Goal: Transaction & Acquisition: Purchase product/service

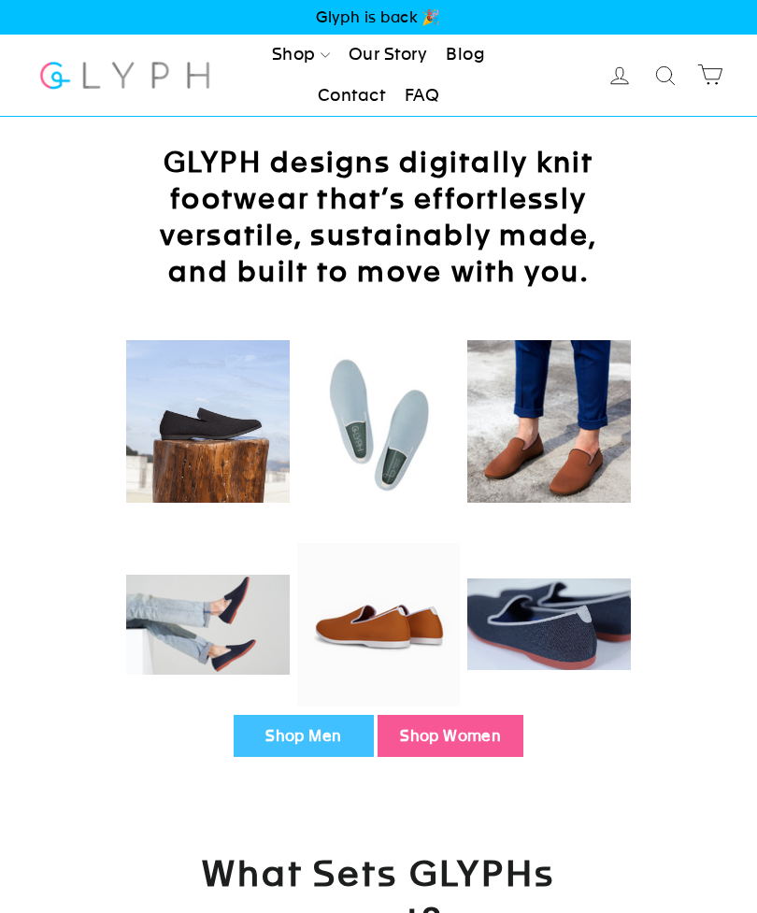
scroll to position [96, 0]
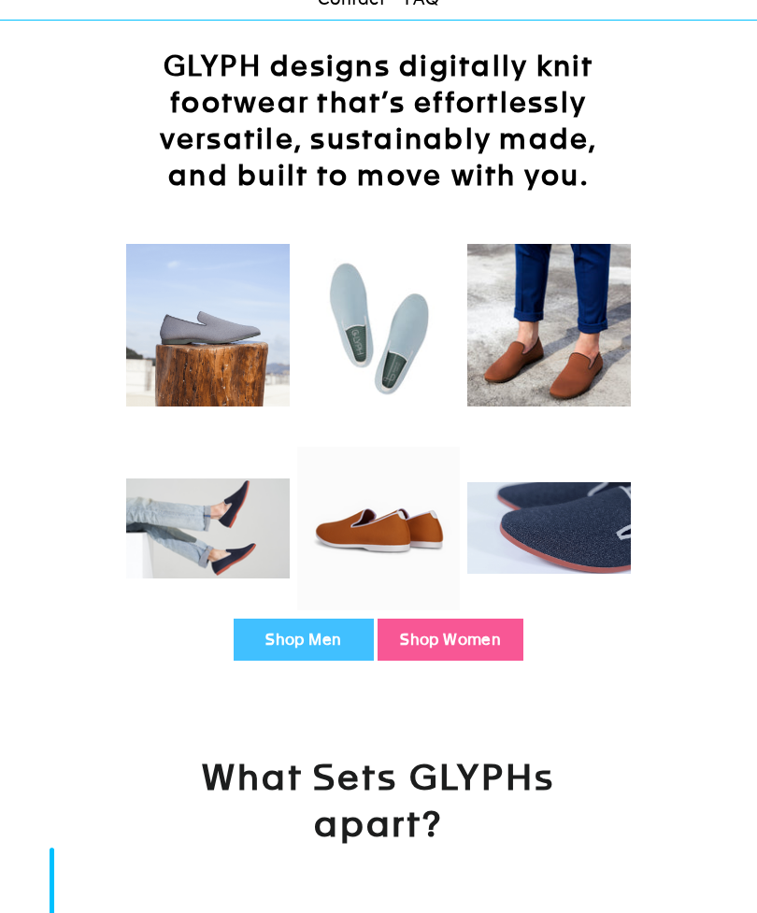
click at [300, 642] on link "Shop Men" at bounding box center [304, 640] width 140 height 43
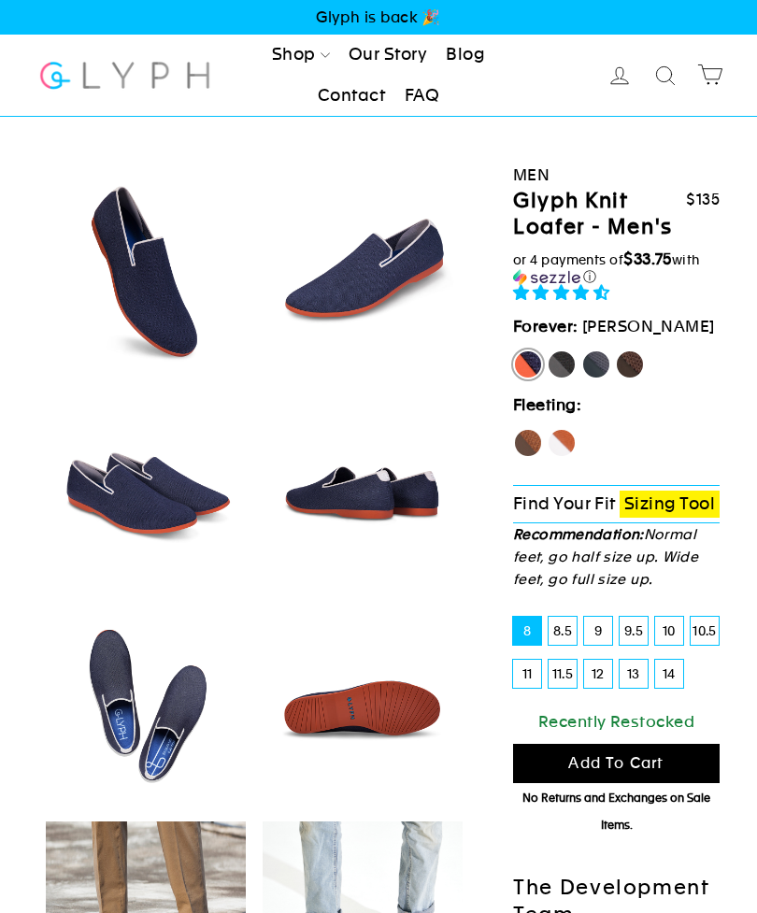
select select "highest-rating"
click at [672, 674] on label "14" at bounding box center [669, 674] width 28 height 28
click at [656, 661] on input "14" at bounding box center [655, 660] width 1 height 1
radio input "true"
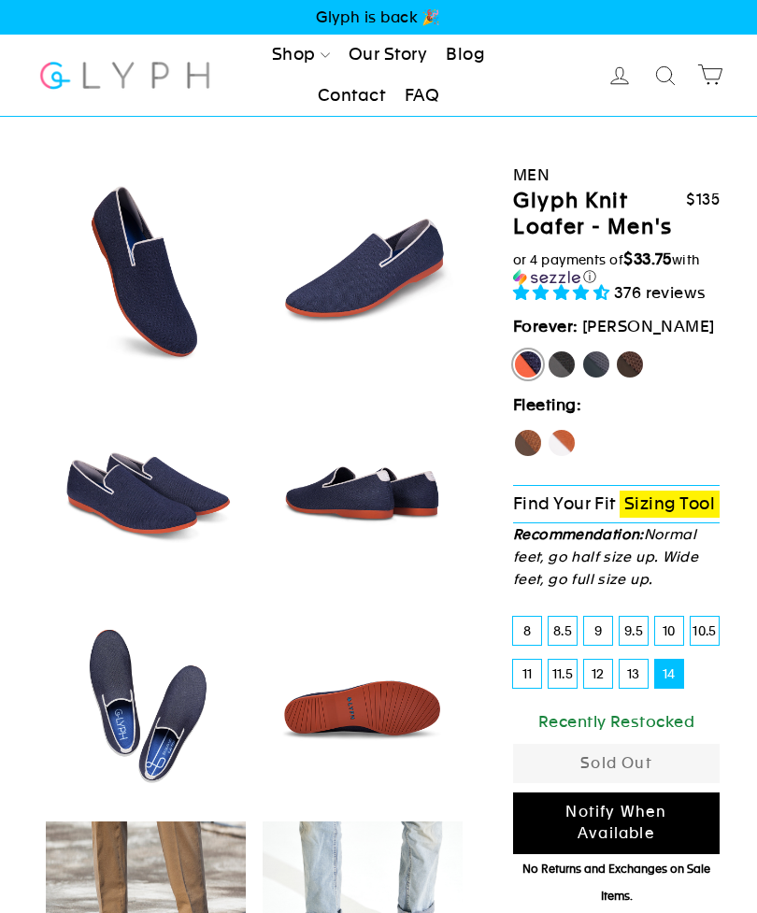
click at [561, 364] on label "Panther" at bounding box center [562, 365] width 30 height 30
click at [548, 351] on input "Panther" at bounding box center [547, 350] width 1 height 1
radio input "true"
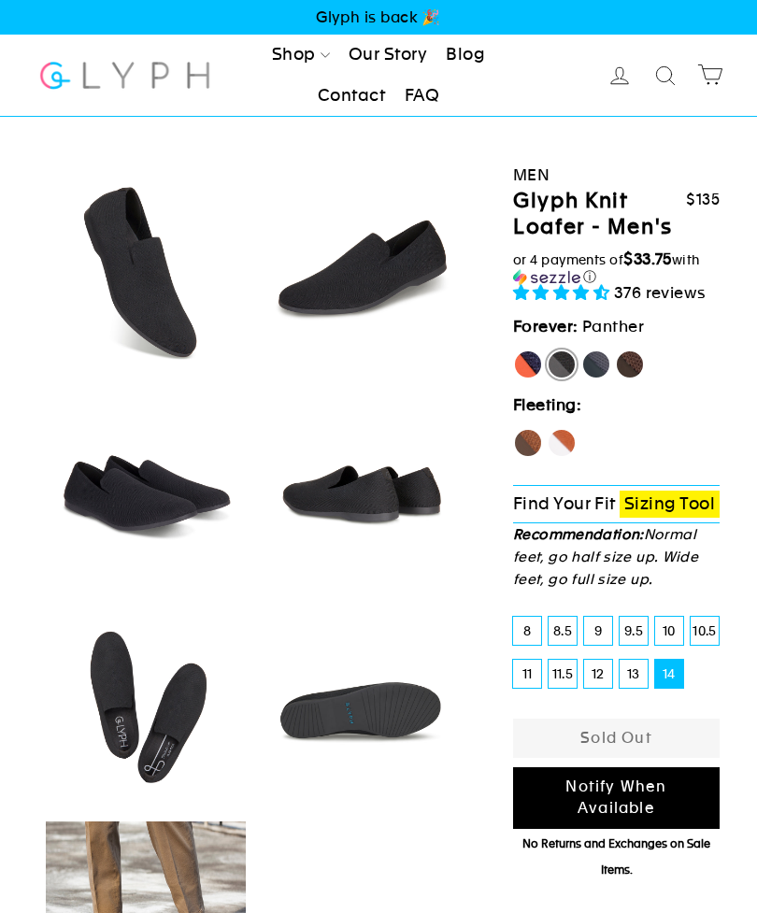
click at [598, 363] on label "Rhino" at bounding box center [596, 365] width 30 height 30
click at [582, 351] on input "Rhino" at bounding box center [581, 350] width 1 height 1
radio input "true"
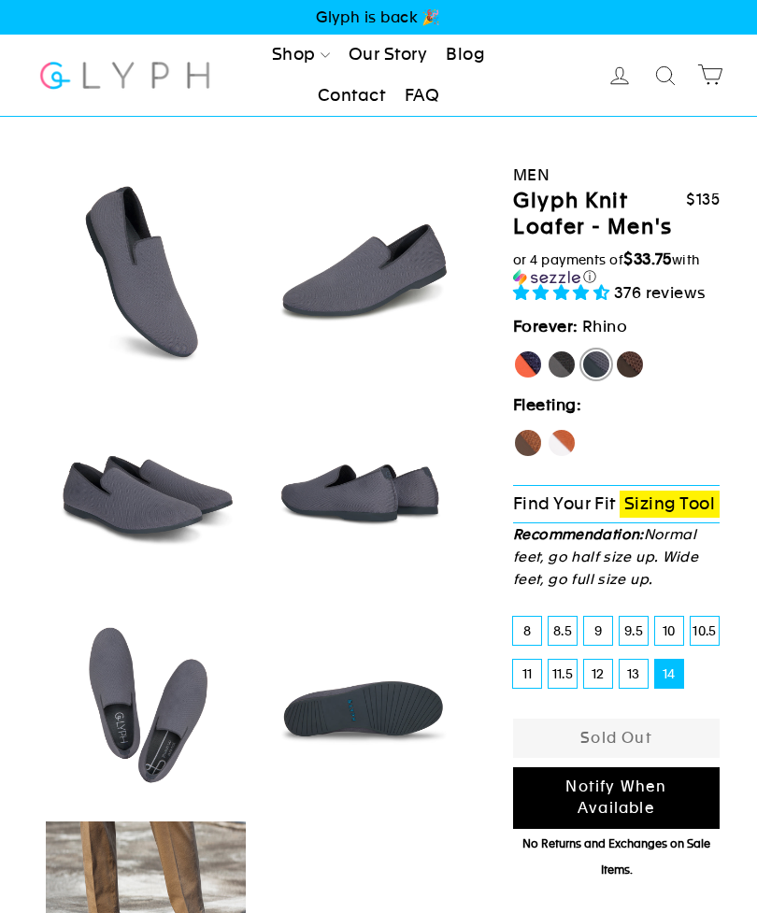
click at [632, 364] on label "Mustang" at bounding box center [630, 365] width 30 height 30
click at [616, 351] on input "Mustang" at bounding box center [615, 350] width 1 height 1
radio input "true"
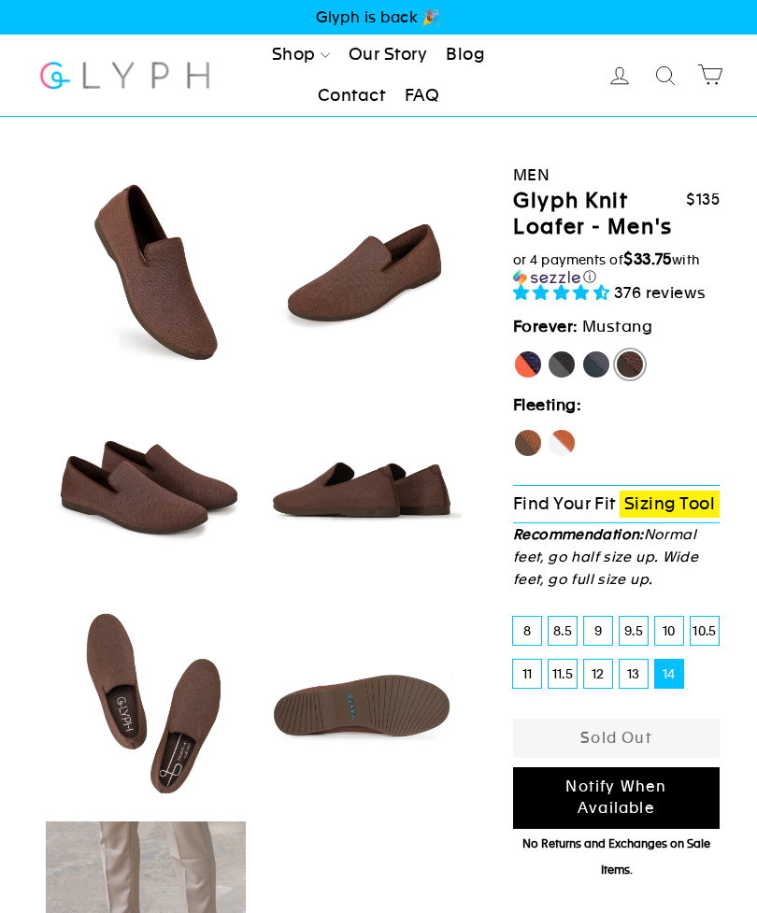
click at [527, 444] on label "Hawk" at bounding box center [528, 443] width 30 height 30
click at [514, 429] on input "Hawk" at bounding box center [513, 428] width 1 height 1
radio input "true"
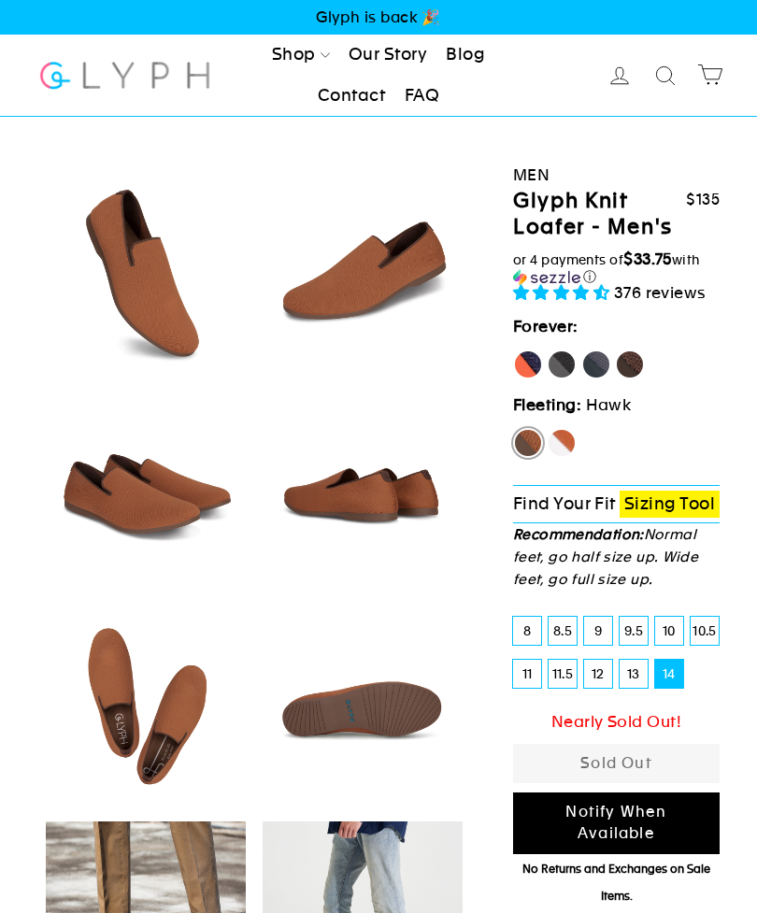
click at [566, 442] on label "Fox" at bounding box center [562, 443] width 30 height 30
click at [548, 429] on input "Fox" at bounding box center [547, 428] width 1 height 1
radio input "true"
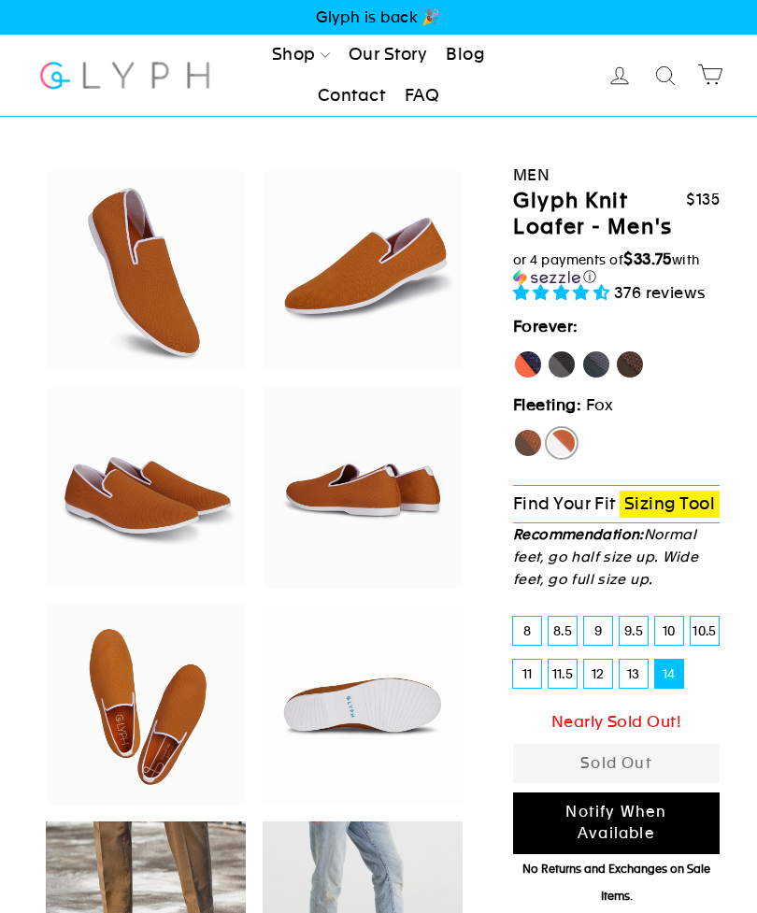
click at [625, 681] on label "13" at bounding box center [634, 674] width 28 height 28
click at [621, 661] on input "13" at bounding box center [620, 660] width 1 height 1
radio input "true"
click at [524, 452] on label "Hawk" at bounding box center [528, 443] width 30 height 30
click at [514, 429] on input "Hawk" at bounding box center [513, 428] width 1 height 1
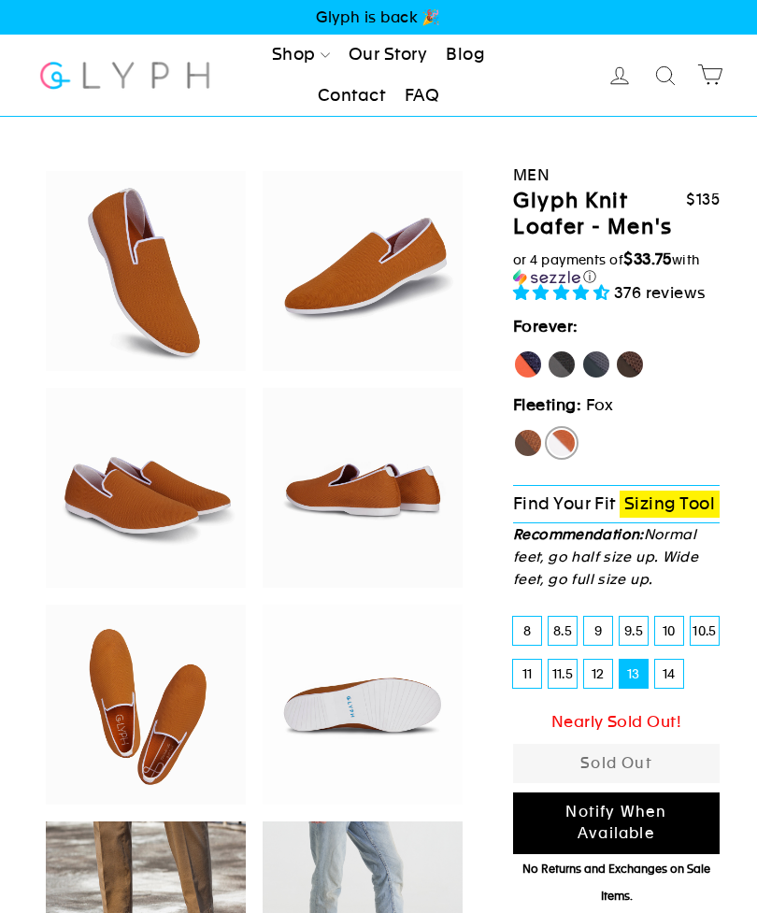
radio input "true"
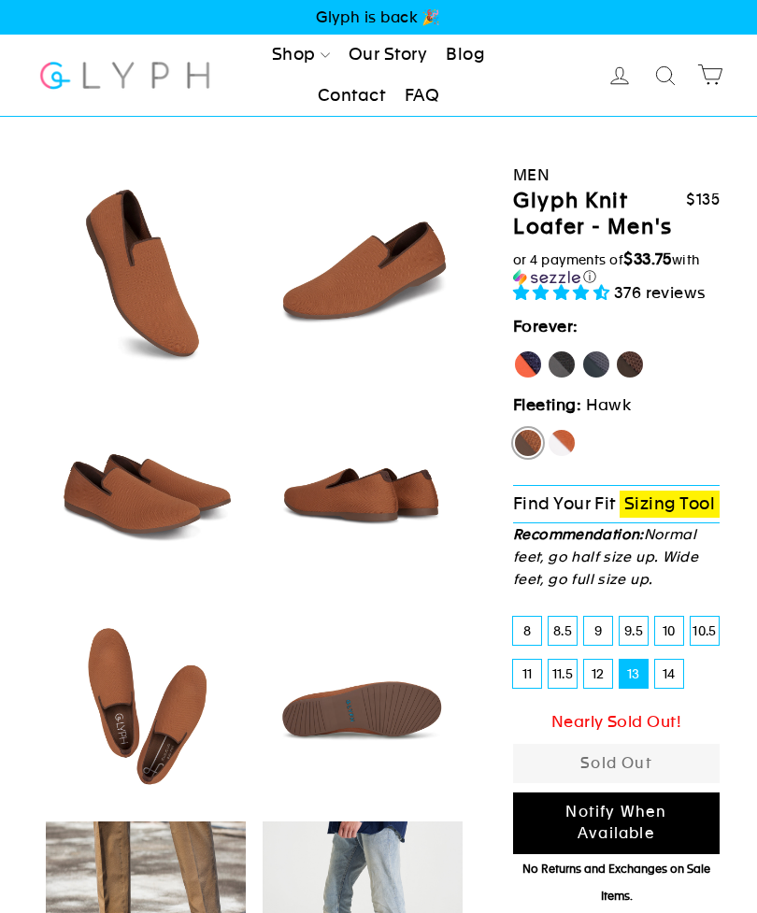
click at [632, 360] on label "Mustang" at bounding box center [630, 365] width 30 height 30
click at [616, 351] on input "Mustang" at bounding box center [615, 350] width 1 height 1
radio input "true"
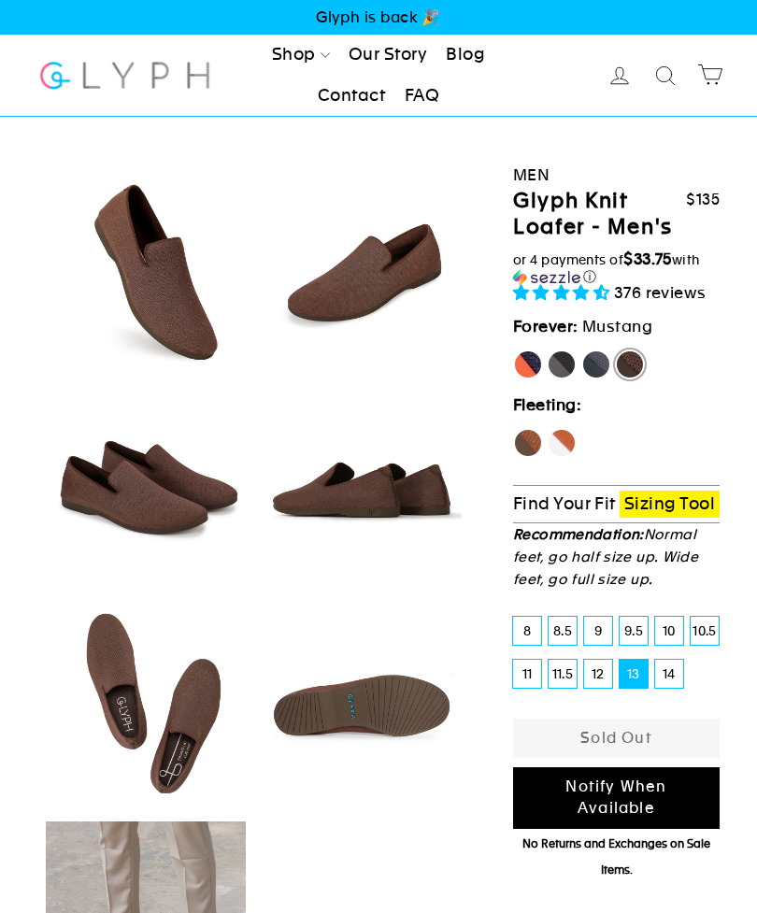
click at [593, 365] on label "Rhino" at bounding box center [596, 365] width 30 height 30
click at [582, 351] on input "Rhino" at bounding box center [581, 350] width 1 height 1
radio input "true"
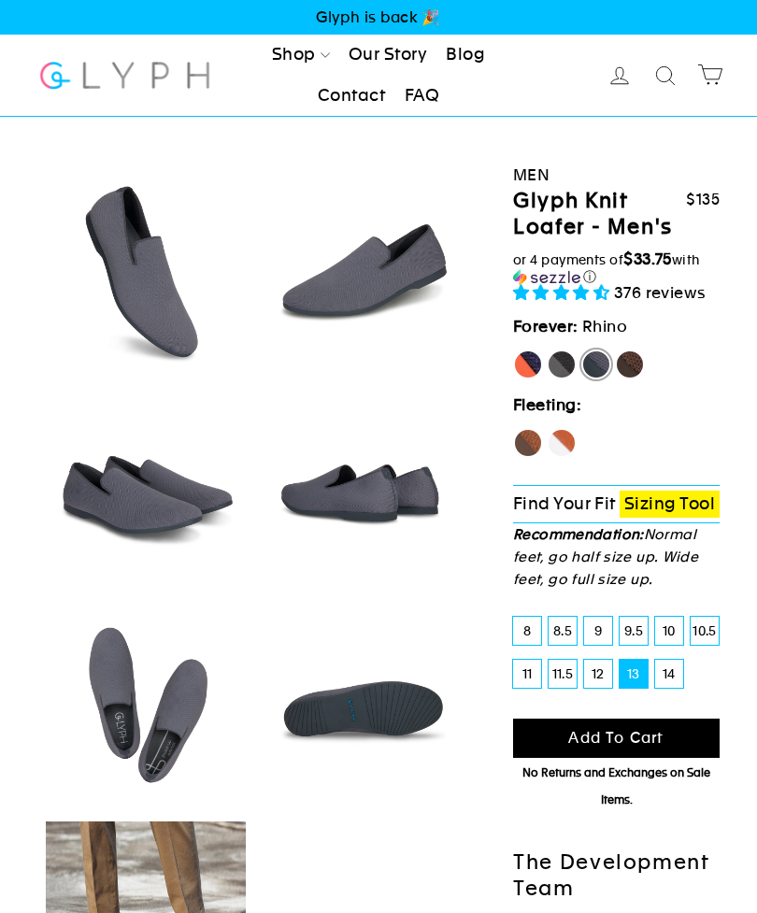
click at [564, 366] on label "Panther" at bounding box center [562, 365] width 30 height 30
click at [548, 351] on input "Panther" at bounding box center [547, 350] width 1 height 1
radio input "true"
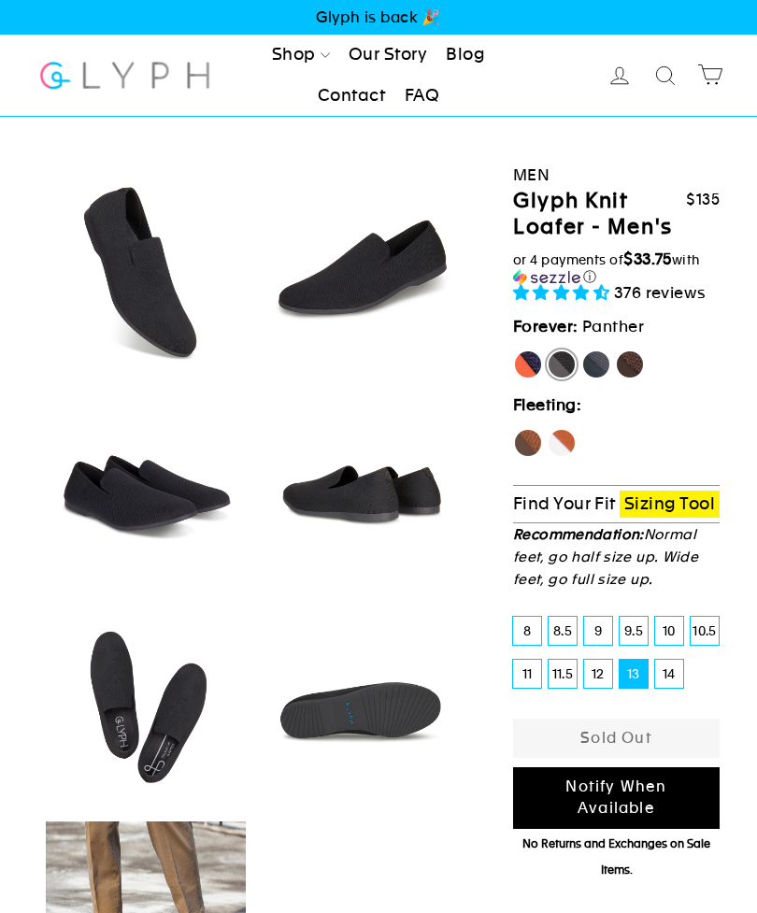
click at [525, 370] on label "[PERSON_NAME]" at bounding box center [528, 365] width 30 height 30
click at [514, 351] on input "[PERSON_NAME]" at bounding box center [513, 350] width 1 height 1
radio input "true"
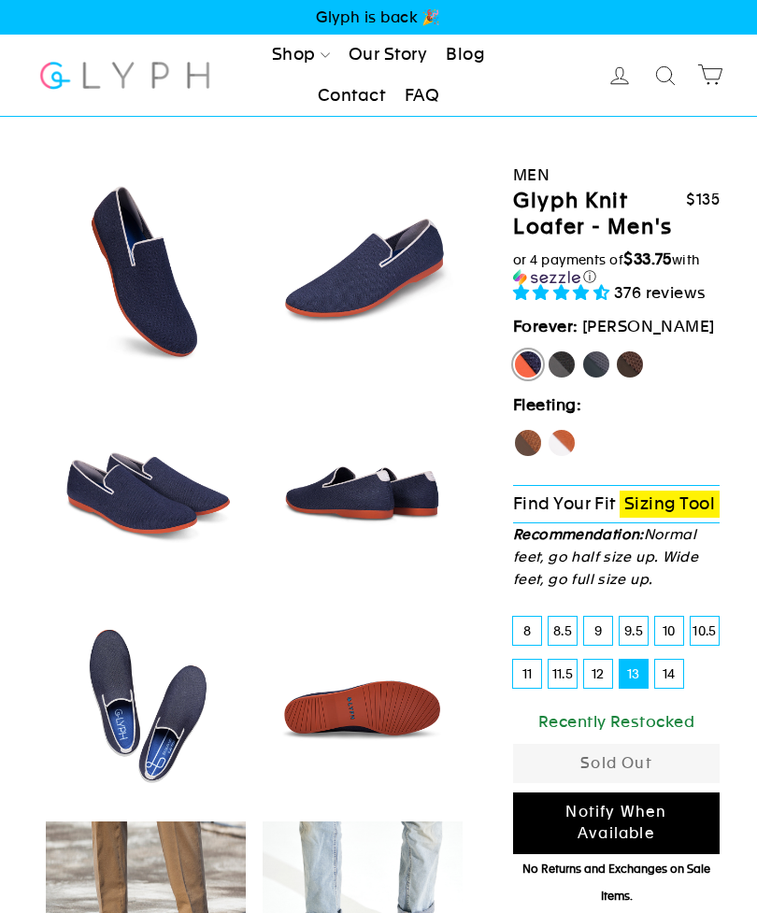
click at [594, 366] on label "Rhino" at bounding box center [596, 365] width 30 height 30
click at [582, 351] on input "Rhino" at bounding box center [581, 350] width 1 height 1
radio input "true"
